Goal: Navigation & Orientation: Find specific page/section

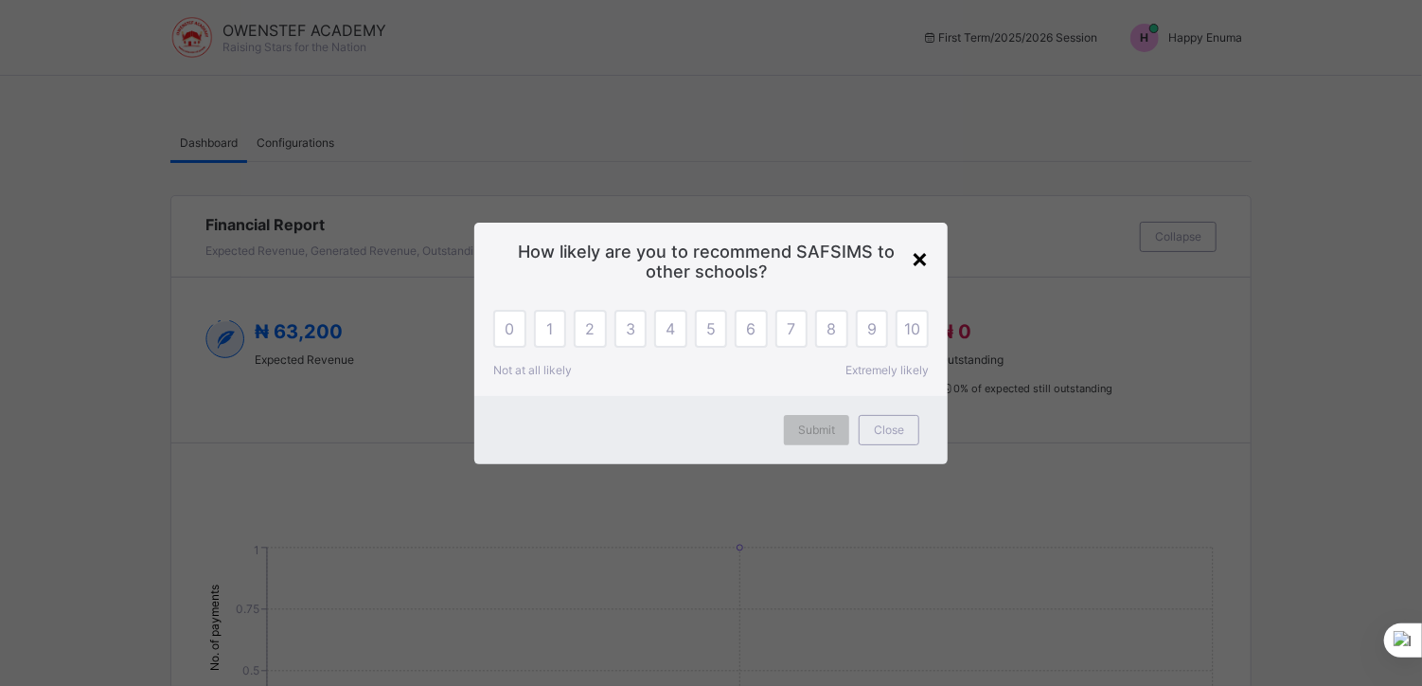
click at [919, 261] on div "×" at bounding box center [920, 257] width 18 height 32
